Goal: Use online tool/utility: Utilize a website feature to perform a specific function

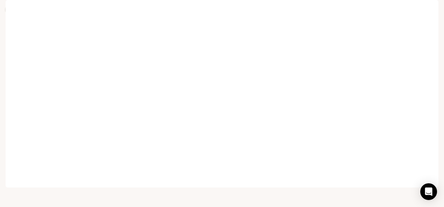
click at [10, 9] on icon at bounding box center [10, 9] width 7 height 7
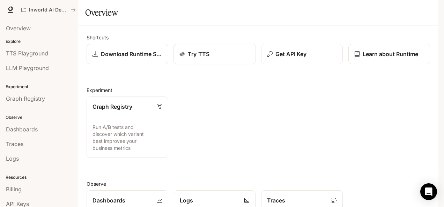
click at [219, 58] on div "Try TTS" at bounding box center [215, 54] width 71 height 8
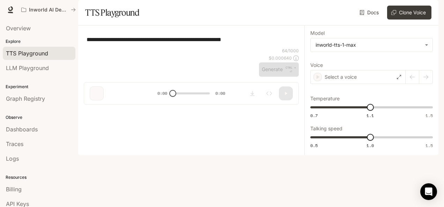
type textarea "**********"
type input "***"
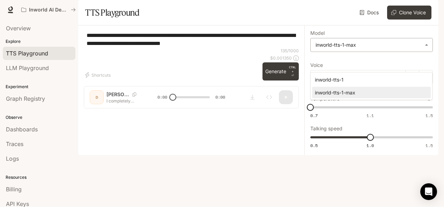
click at [428, 61] on body "**********" at bounding box center [222, 103] width 444 height 207
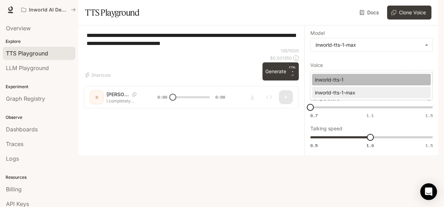
click at [370, 84] on li "inworld-tts-1" at bounding box center [371, 80] width 119 height 12
type input "**********"
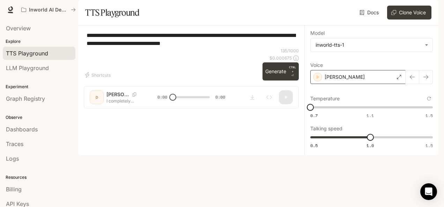
click at [399, 79] on icon at bounding box center [399, 77] width 4 height 4
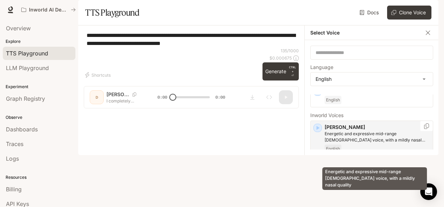
scroll to position [17, 0]
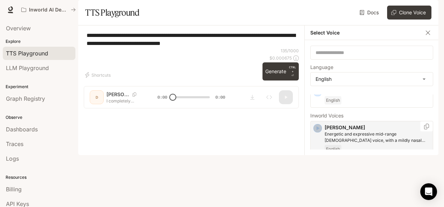
click at [317, 131] on icon "button" at bounding box center [318, 128] width 3 height 4
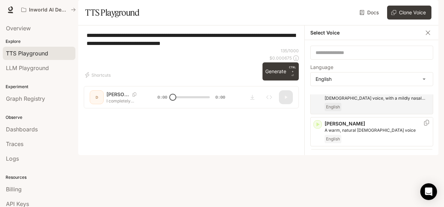
scroll to position [60, 0]
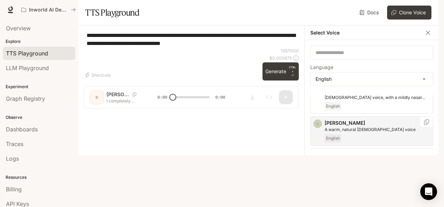
click at [318, 126] on icon "button" at bounding box center [318, 124] width 3 height 4
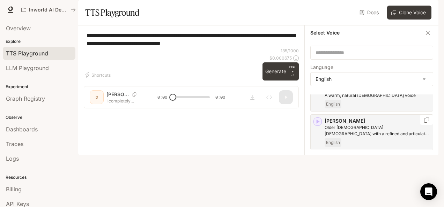
scroll to position [95, 0]
click at [315, 125] on icon "button" at bounding box center [317, 121] width 7 height 7
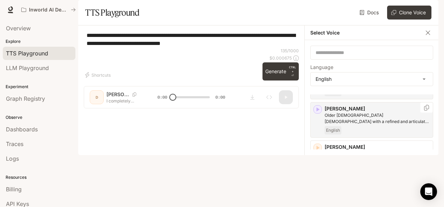
scroll to position [107, 0]
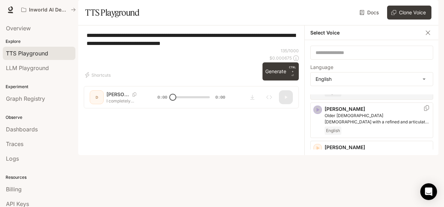
click at [320, 114] on icon "button" at bounding box center [317, 110] width 7 height 7
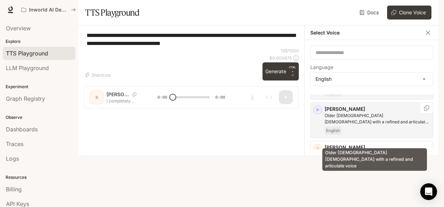
click at [348, 125] on p "Older British male with a refined and articulate voice" at bounding box center [377, 119] width 105 height 13
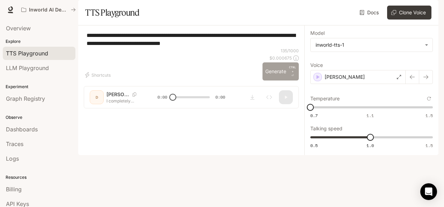
click at [282, 81] on button "Generate CTRL + ⏎" at bounding box center [281, 72] width 36 height 18
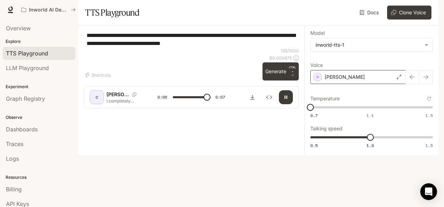
click at [400, 84] on div "Craig" at bounding box center [358, 77] width 95 height 14
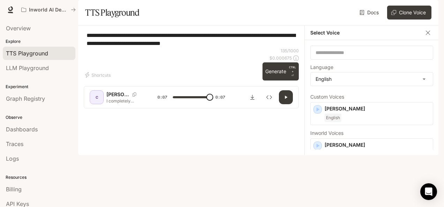
type input "*"
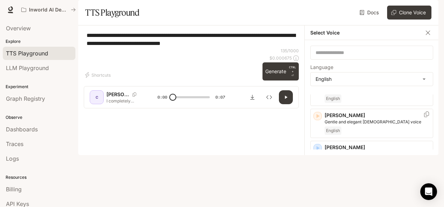
scroll to position [139, 0]
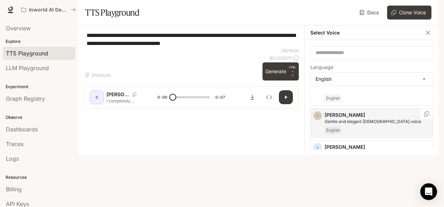
click at [319, 118] on icon "button" at bounding box center [318, 116] width 3 height 4
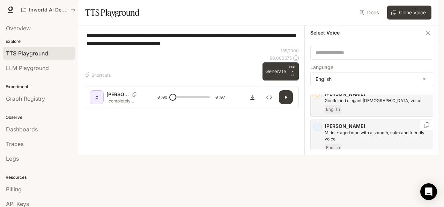
scroll to position [161, 0]
click at [319, 128] on icon "button" at bounding box center [318, 126] width 3 height 4
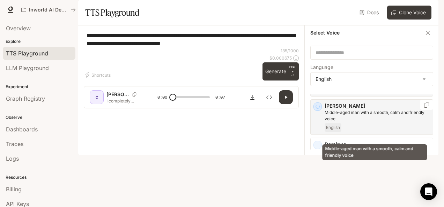
scroll to position [181, 0]
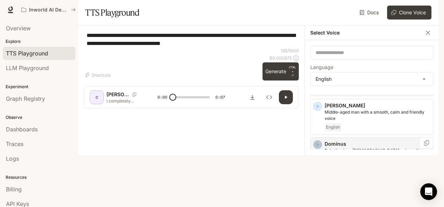
click at [315, 148] on icon "button" at bounding box center [317, 144] width 7 height 7
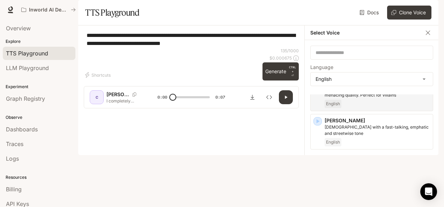
scroll to position [243, 0]
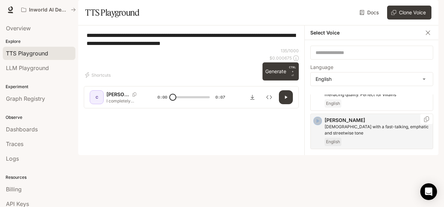
click at [315, 125] on icon "button" at bounding box center [317, 121] width 7 height 7
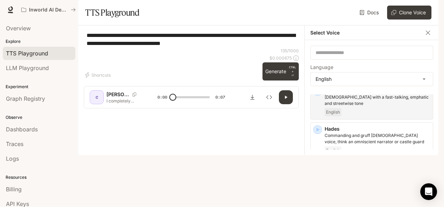
scroll to position [273, 0]
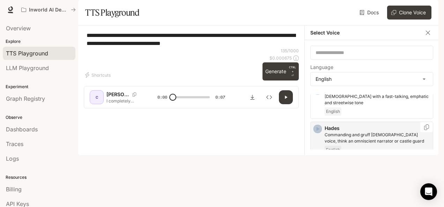
click at [319, 131] on icon "button" at bounding box center [318, 129] width 3 height 4
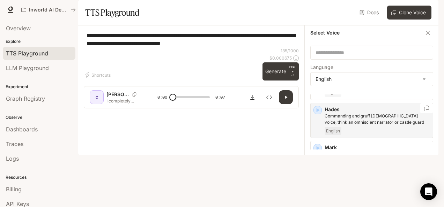
scroll to position [292, 0]
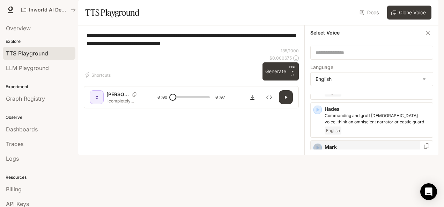
click at [320, 152] on icon "button" at bounding box center [317, 148] width 7 height 7
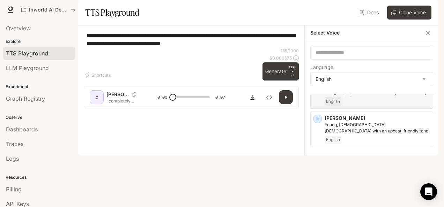
scroll to position [355, 0]
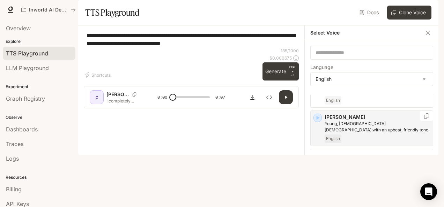
click at [316, 122] on icon "button" at bounding box center [317, 118] width 7 height 7
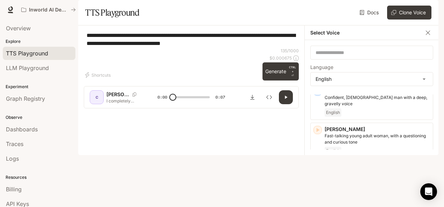
scroll to position [458, 0]
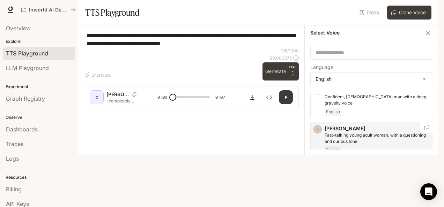
click at [317, 133] on icon "button" at bounding box center [317, 129] width 7 height 7
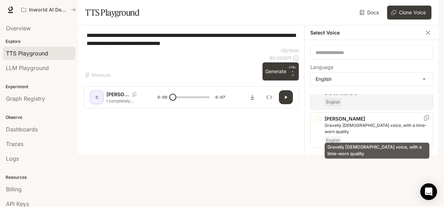
scroll to position [507, 0]
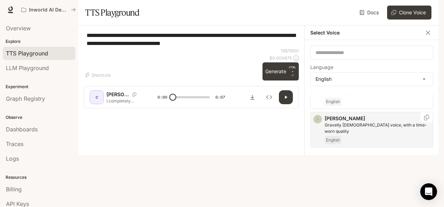
click at [318, 122] on icon "button" at bounding box center [318, 119] width 3 height 4
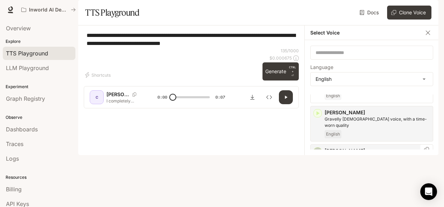
click at [318, 154] on icon "button" at bounding box center [318, 152] width 3 height 4
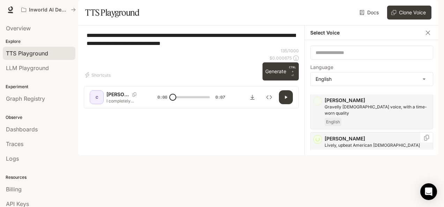
scroll to position [529, 0]
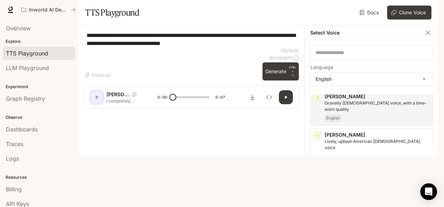
click at [319, 171] on icon "button" at bounding box center [317, 174] width 7 height 7
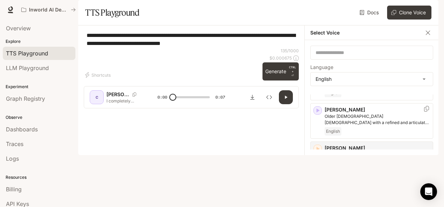
scroll to position [0, 0]
